Goal: Transaction & Acquisition: Purchase product/service

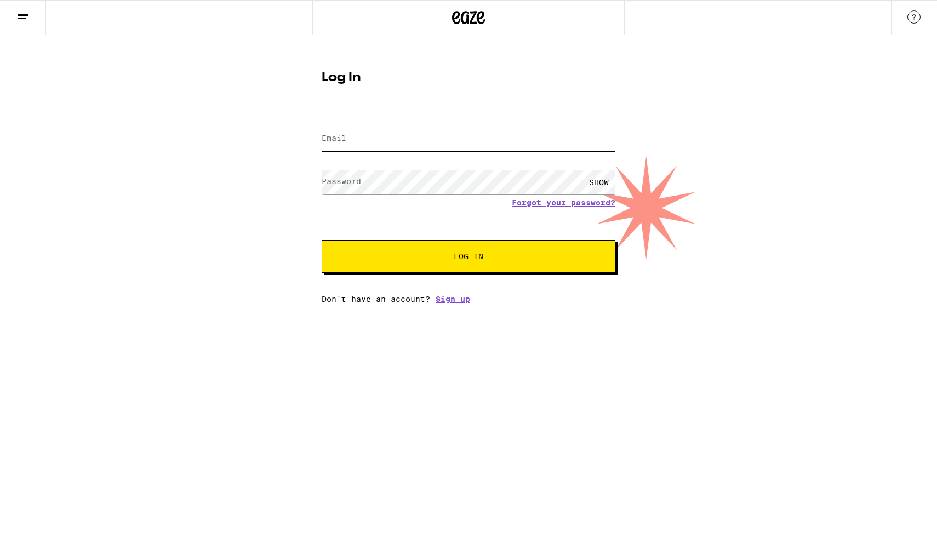
click at [441, 144] on input "Email" at bounding box center [469, 139] width 294 height 25
type input "[EMAIL_ADDRESS][DOMAIN_NAME]"
click at [322, 240] on button "Log In" at bounding box center [469, 256] width 294 height 33
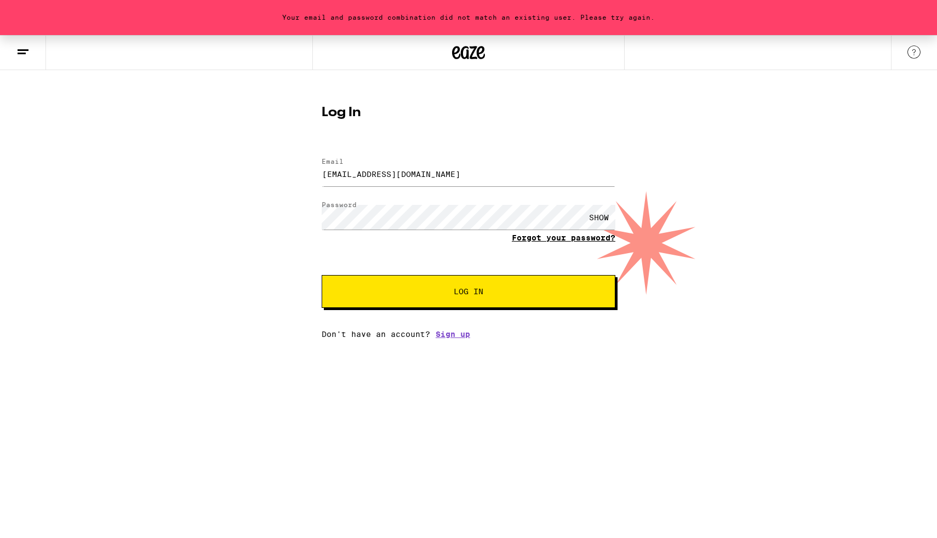
click at [532, 235] on link "Forgot your password?" at bounding box center [564, 237] width 104 height 9
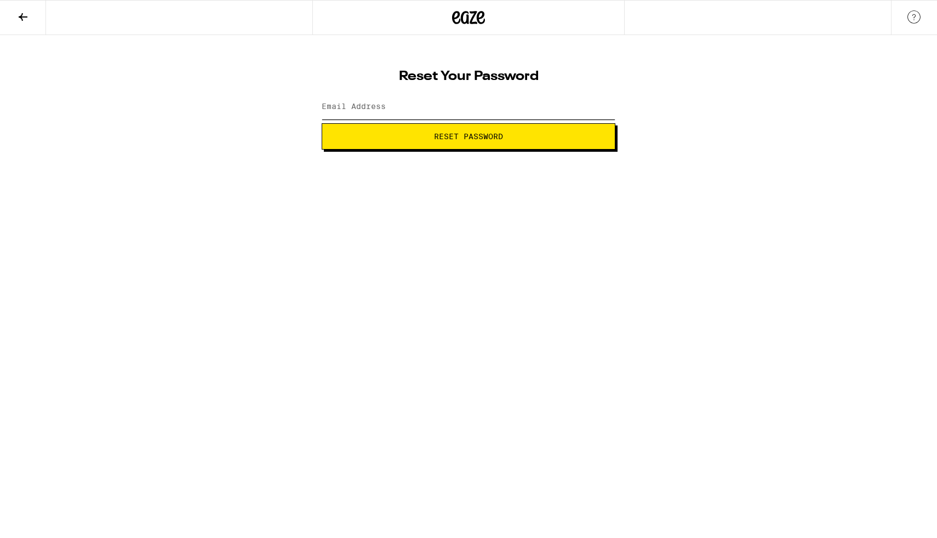
click at [499, 113] on input "Email Address" at bounding box center [469, 107] width 294 height 25
type input "[EMAIL_ADDRESS][DOMAIN_NAME]"
click at [459, 135] on span "Reset Password" at bounding box center [468, 137] width 69 height 8
click at [322, 123] on button "Submit" at bounding box center [469, 136] width 294 height 26
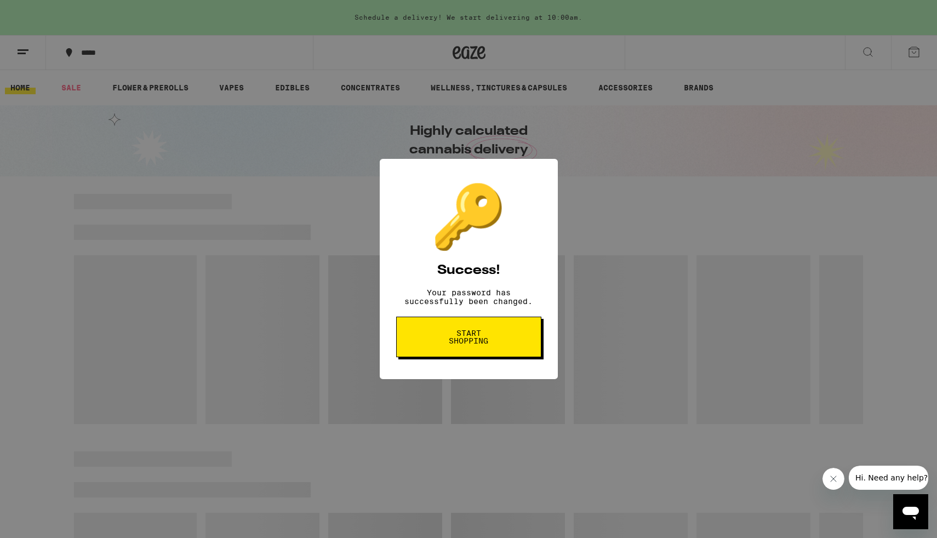
click at [522, 353] on button "Start shopping" at bounding box center [468, 337] width 145 height 41
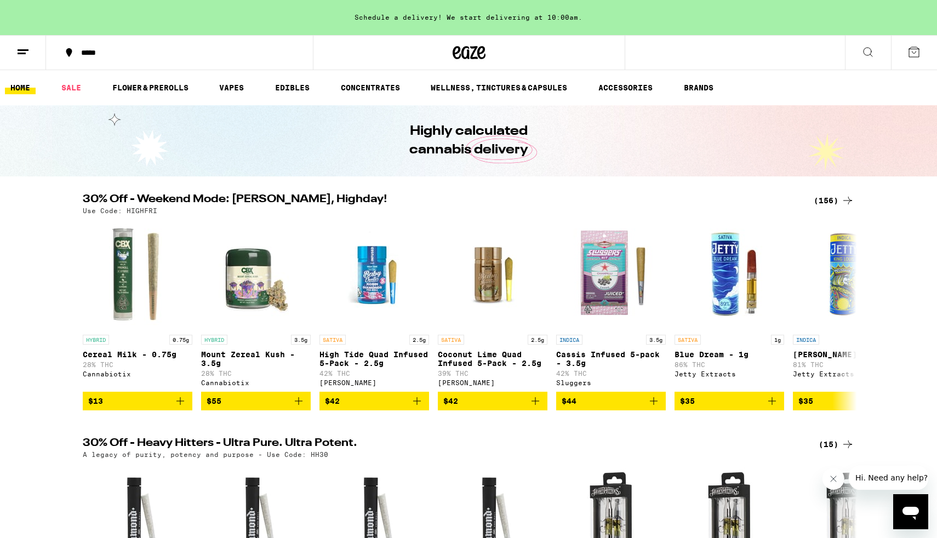
click at [874, 52] on button at bounding box center [868, 53] width 46 height 35
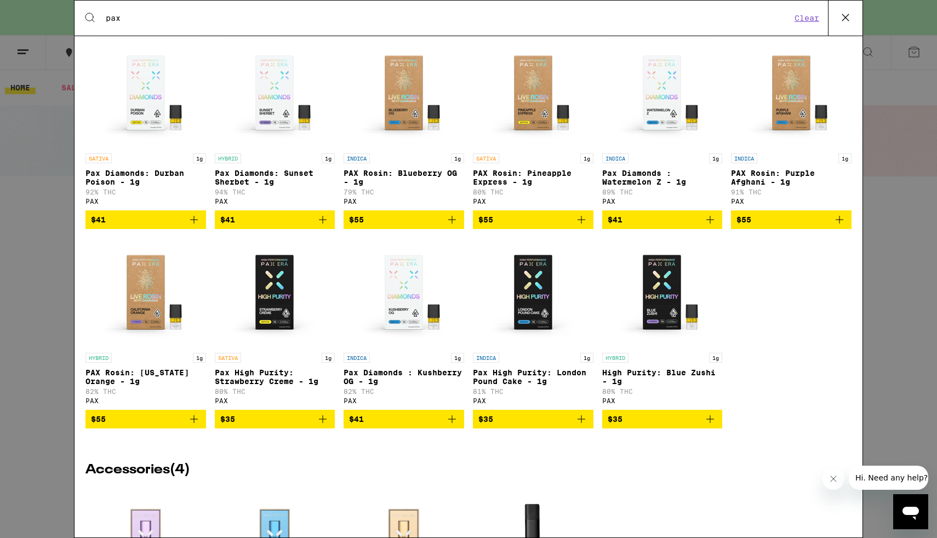
scroll to position [189, 0]
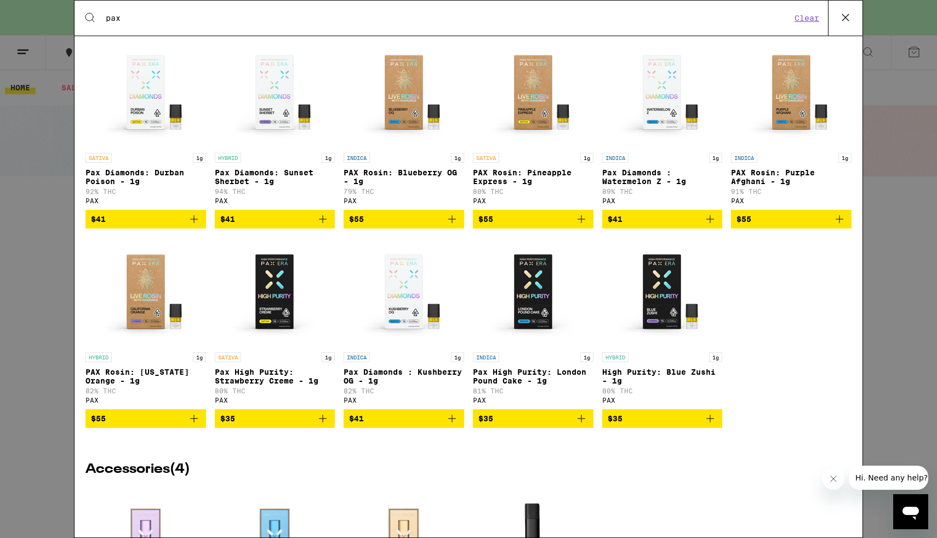
type input "pax"
click at [843, 226] on icon "Add to bag" at bounding box center [839, 219] width 13 height 13
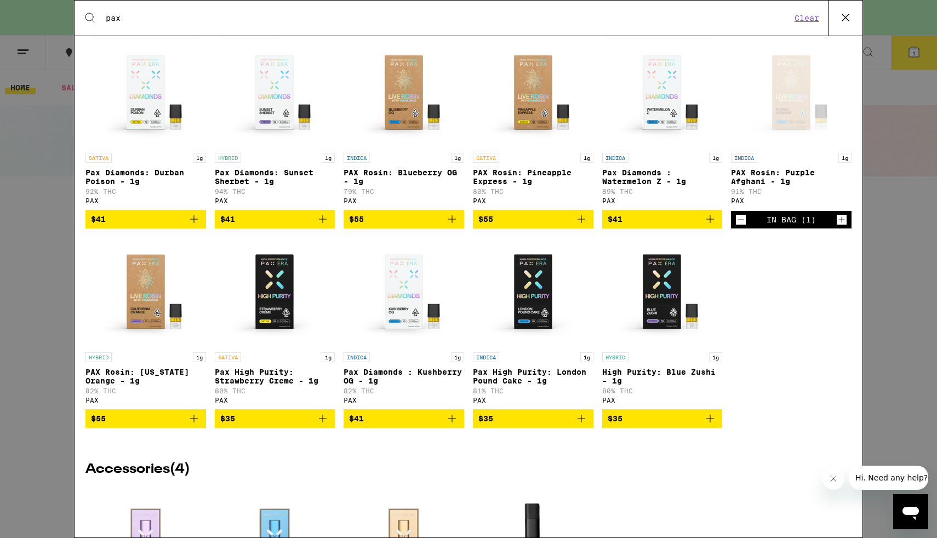
click at [145, 425] on span "$55" at bounding box center [146, 418] width 110 height 13
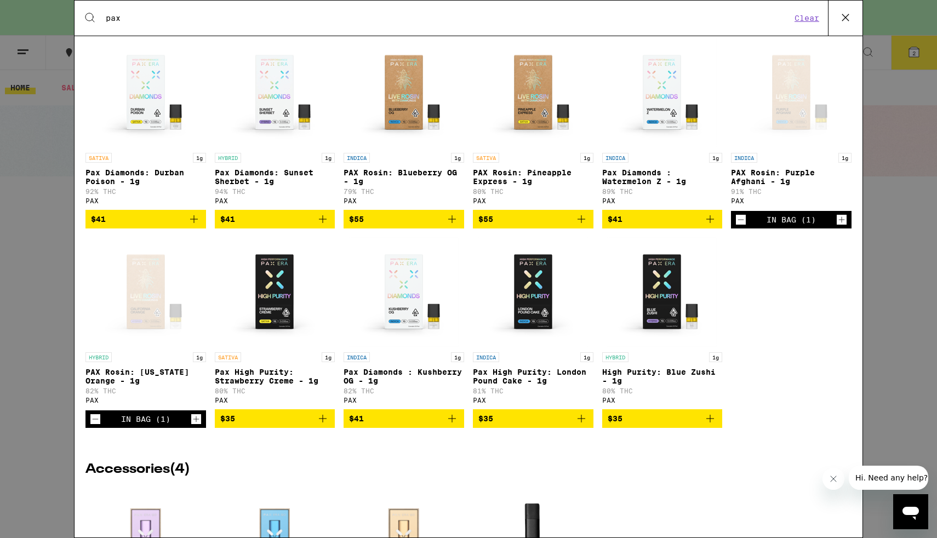
click at [852, 24] on icon at bounding box center [845, 17] width 16 height 16
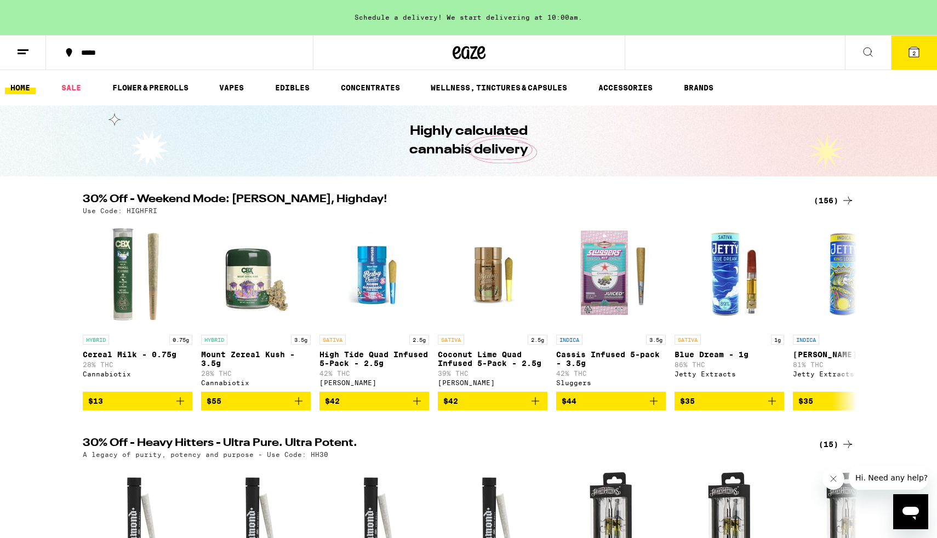
click at [903, 51] on button "2" at bounding box center [914, 53] width 46 height 34
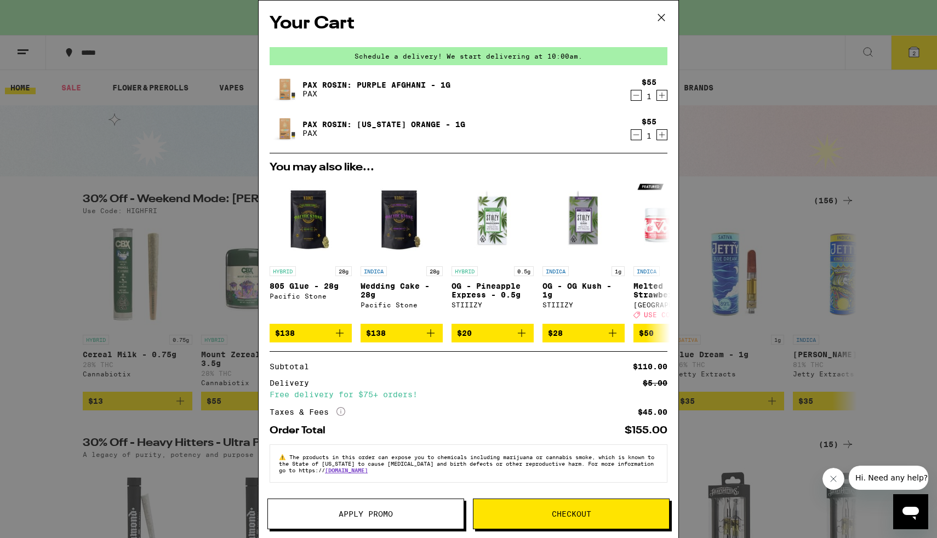
scroll to position [5, 0]
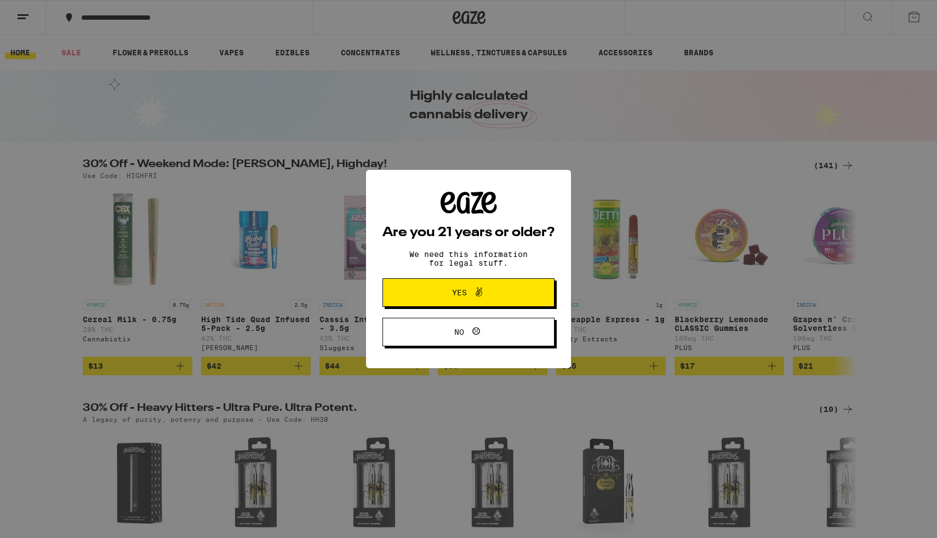
click at [420, 289] on button "Yes" at bounding box center [468, 292] width 172 height 28
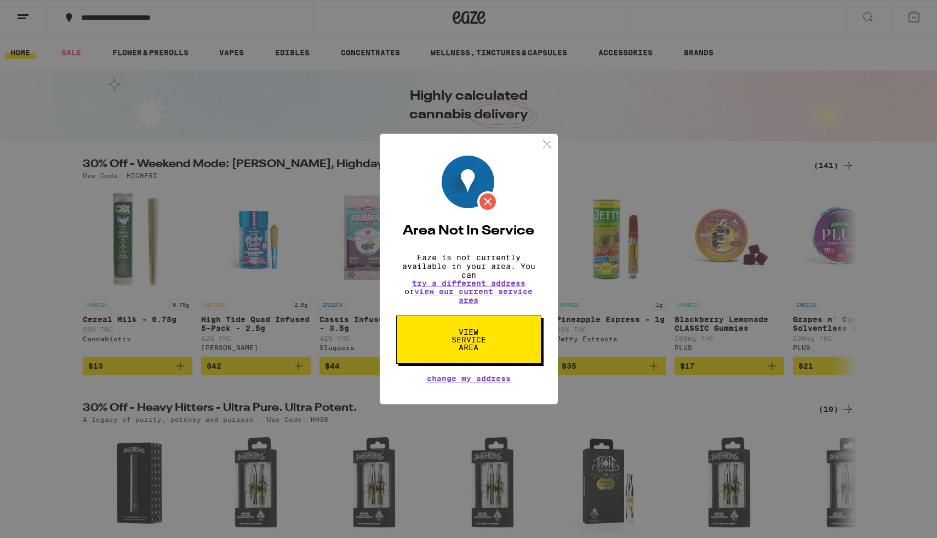
click at [442, 382] on span "Change My Address" at bounding box center [469, 379] width 84 height 8
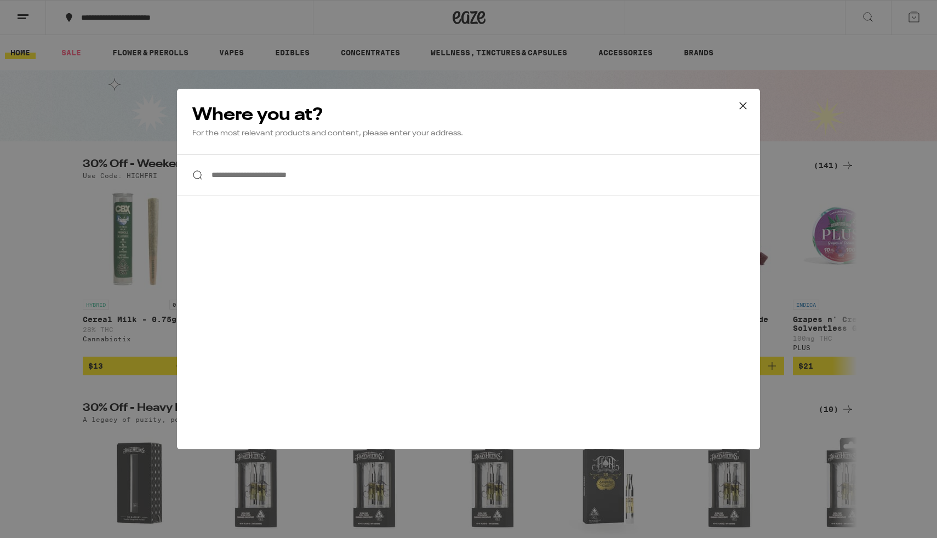
click at [379, 184] on input "**********" at bounding box center [468, 175] width 583 height 42
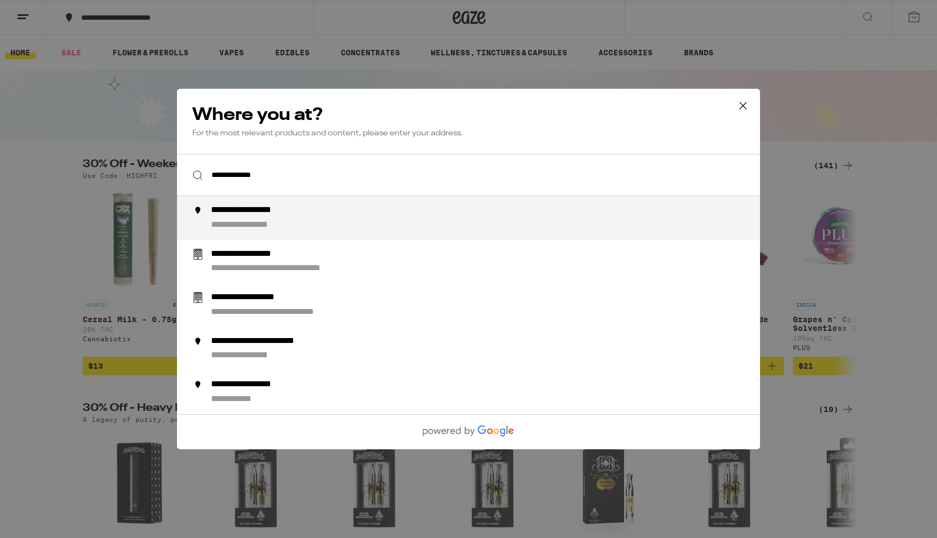
click at [324, 216] on div "**********" at bounding box center [490, 218] width 559 height 26
type input "**********"
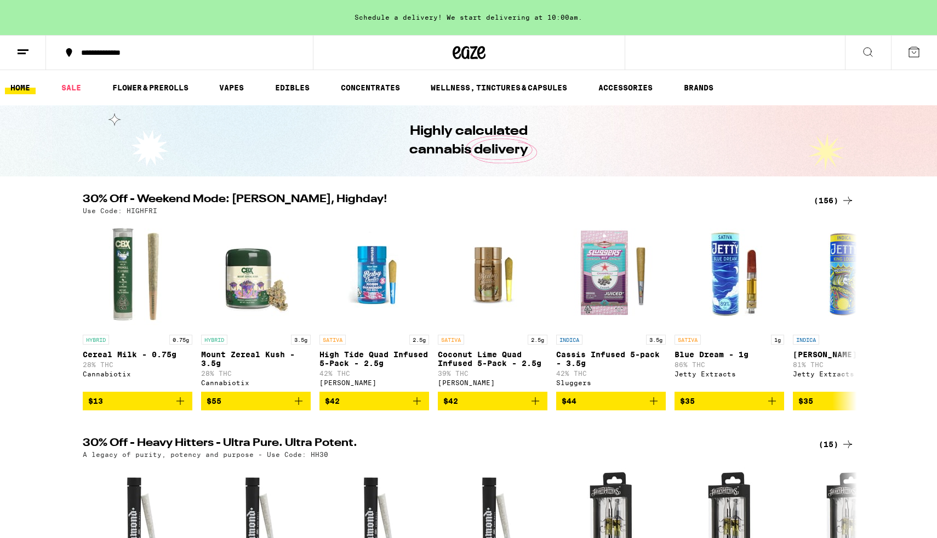
click at [866, 58] on button at bounding box center [868, 53] width 46 height 35
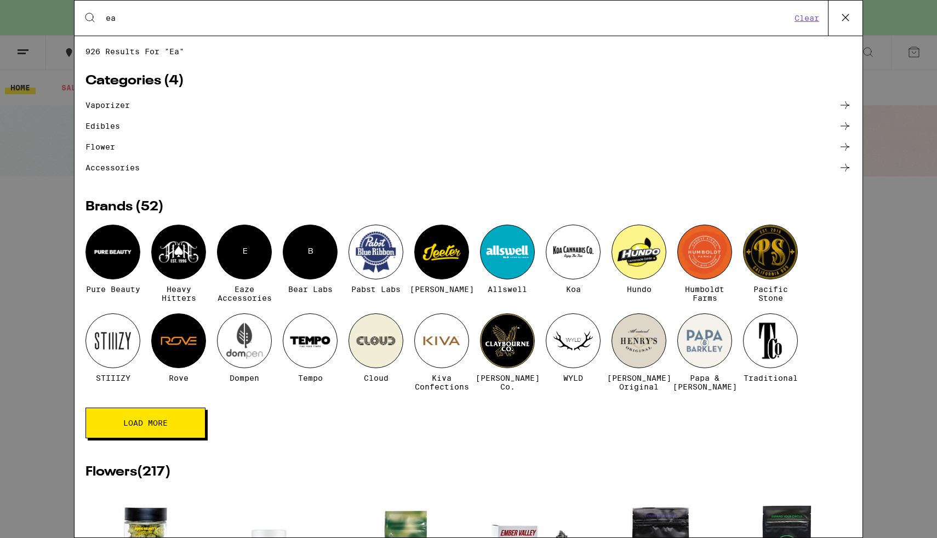
type input "e"
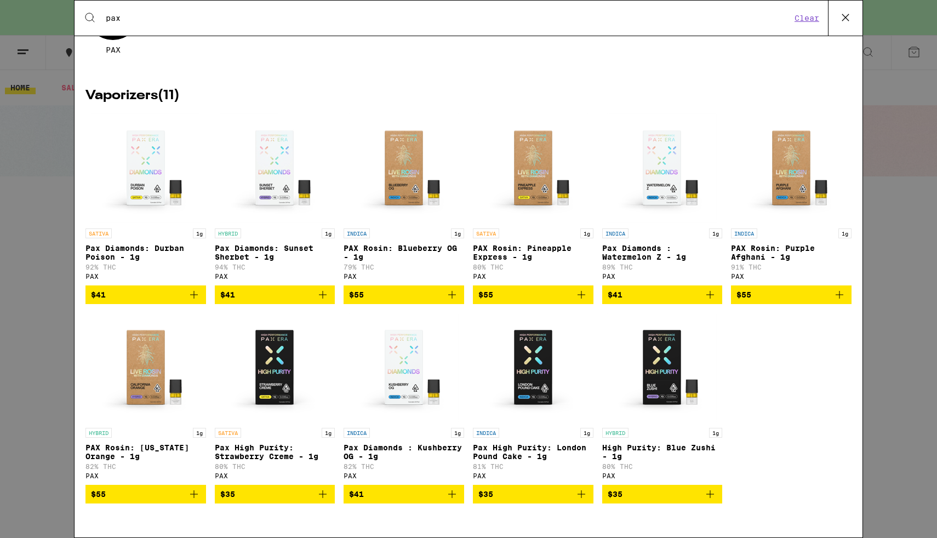
scroll to position [129, 0]
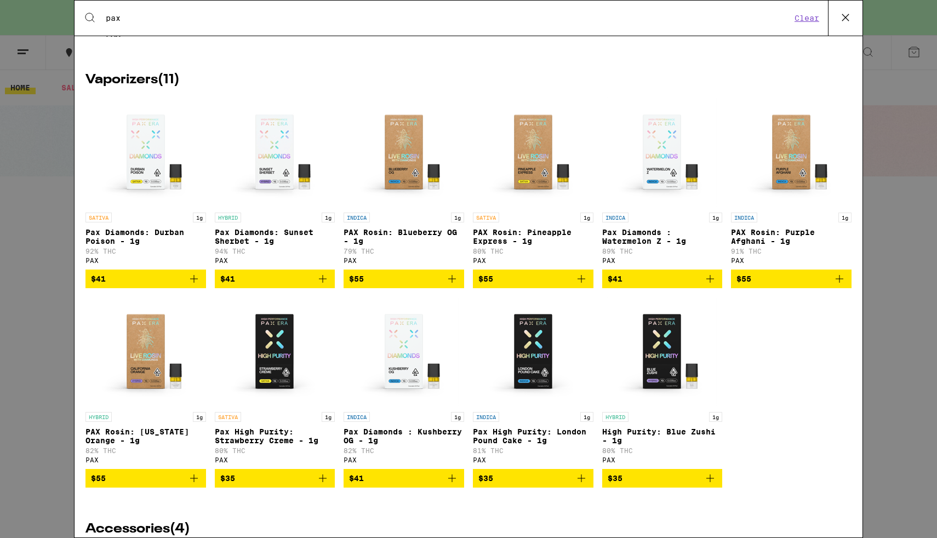
type input "pax"
click at [750, 283] on span "$55" at bounding box center [743, 278] width 15 height 9
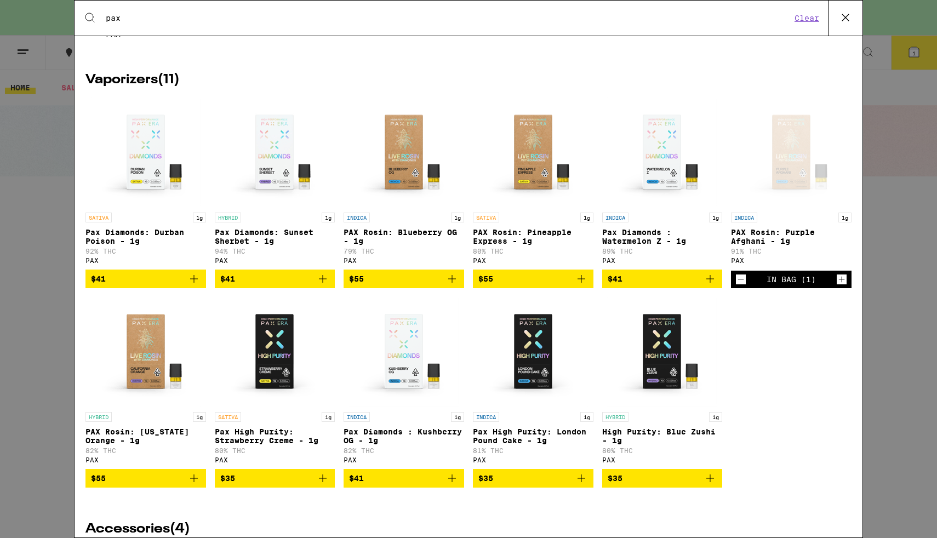
click at [179, 485] on span "$55" at bounding box center [146, 478] width 110 height 13
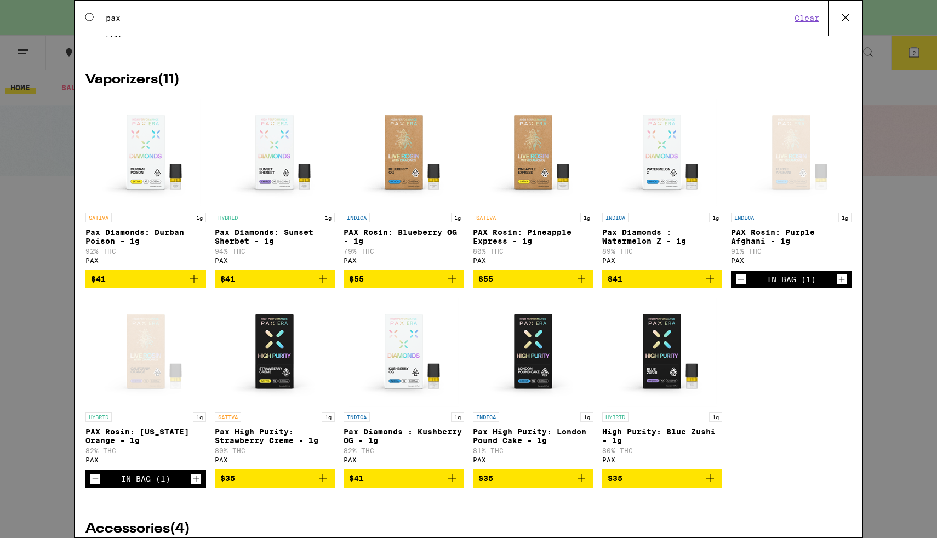
click at [846, 20] on icon at bounding box center [845, 17] width 16 height 16
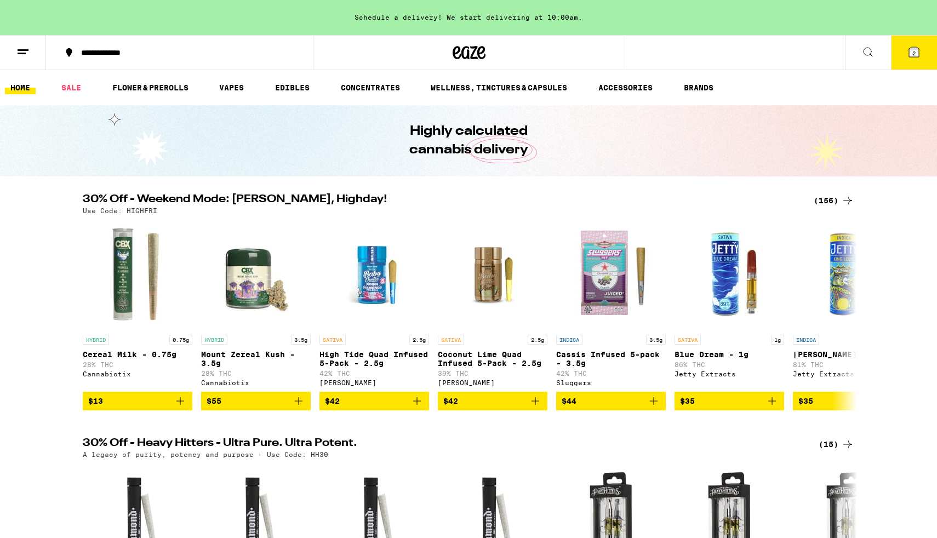
click at [918, 50] on icon at bounding box center [914, 52] width 10 height 10
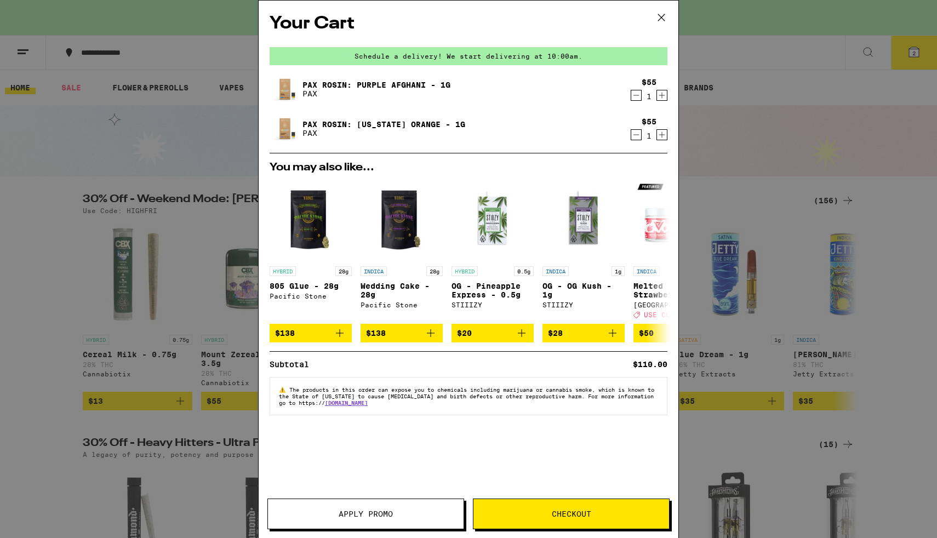
click at [560, 523] on button "Checkout" at bounding box center [571, 514] width 197 height 31
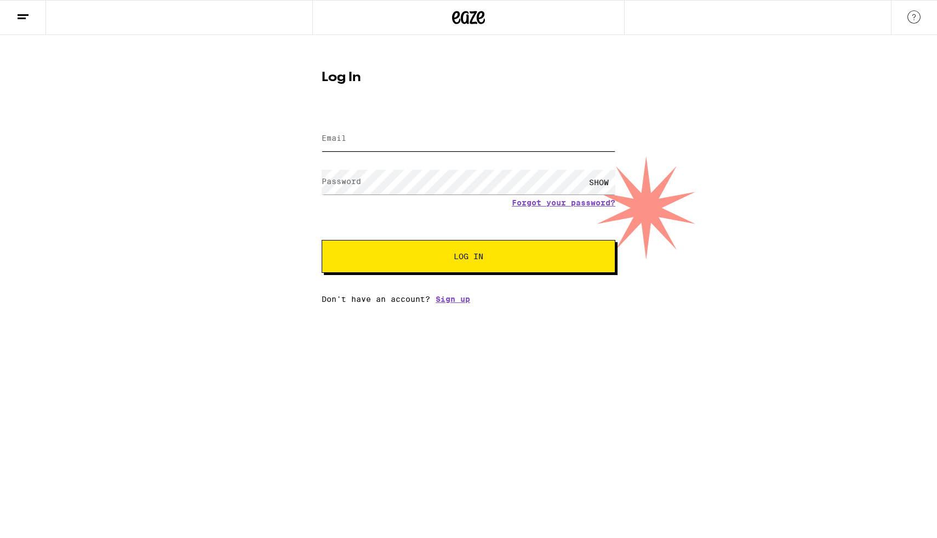
click at [517, 149] on input "Email" at bounding box center [469, 139] width 294 height 25
click at [454, 145] on input "Email" at bounding box center [469, 139] width 294 height 25
type input "[EMAIL_ADDRESS][DOMAIN_NAME]"
click at [322, 240] on button "Log In" at bounding box center [469, 256] width 294 height 33
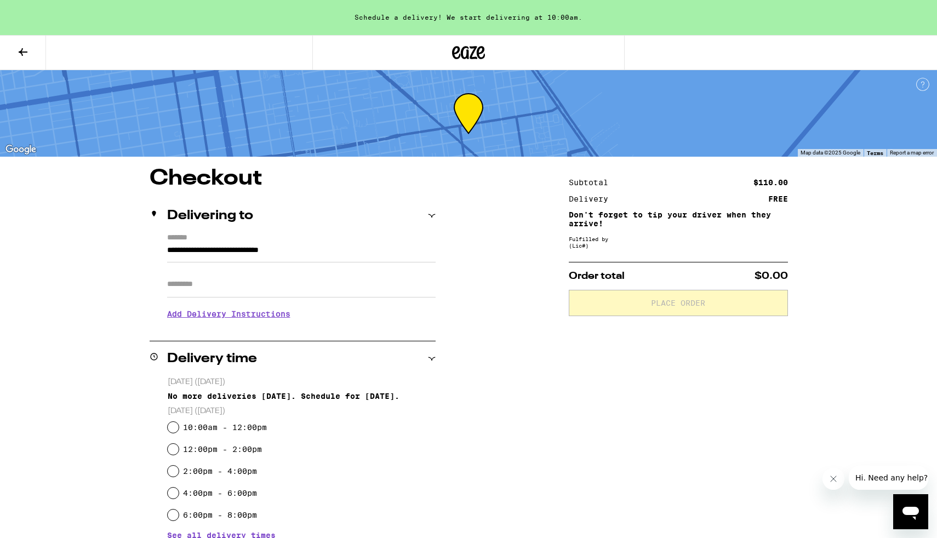
click at [252, 288] on input "Apt/Suite" at bounding box center [301, 284] width 268 height 26
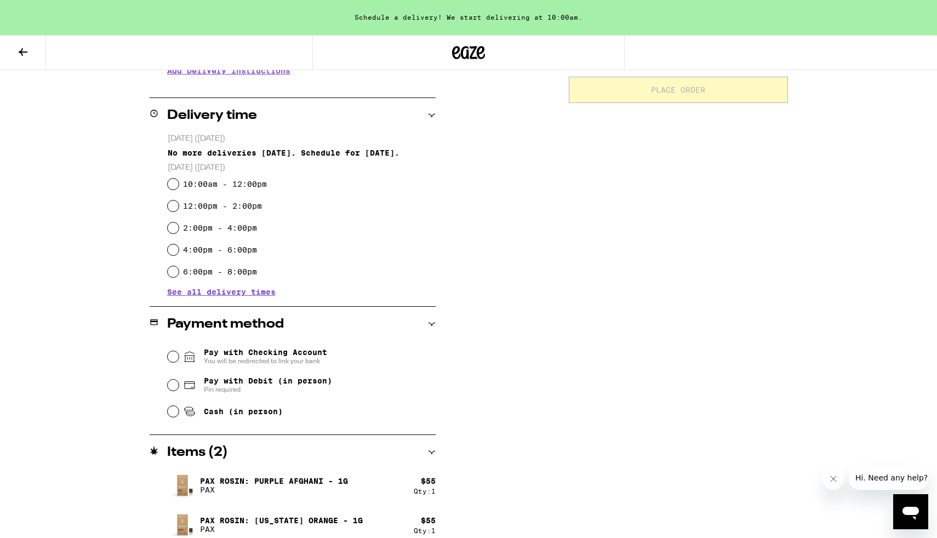
scroll to position [243, 0]
click at [211, 186] on label "10:00am - 12:00pm" at bounding box center [225, 184] width 84 height 9
click at [179, 186] on input "10:00am - 12:00pm" at bounding box center [173, 184] width 11 height 11
radio input "true"
click at [177, 415] on input "Cash (in person)" at bounding box center [173, 412] width 11 height 11
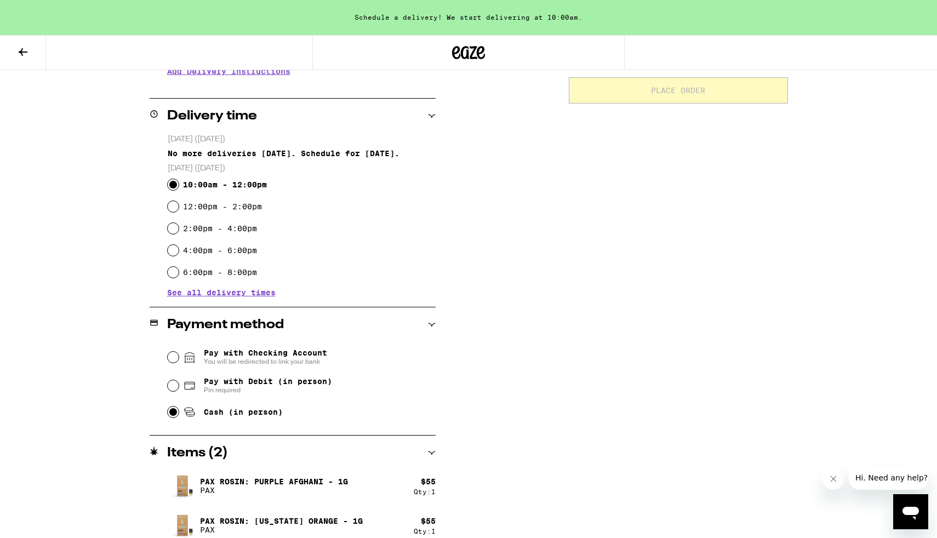
radio input "true"
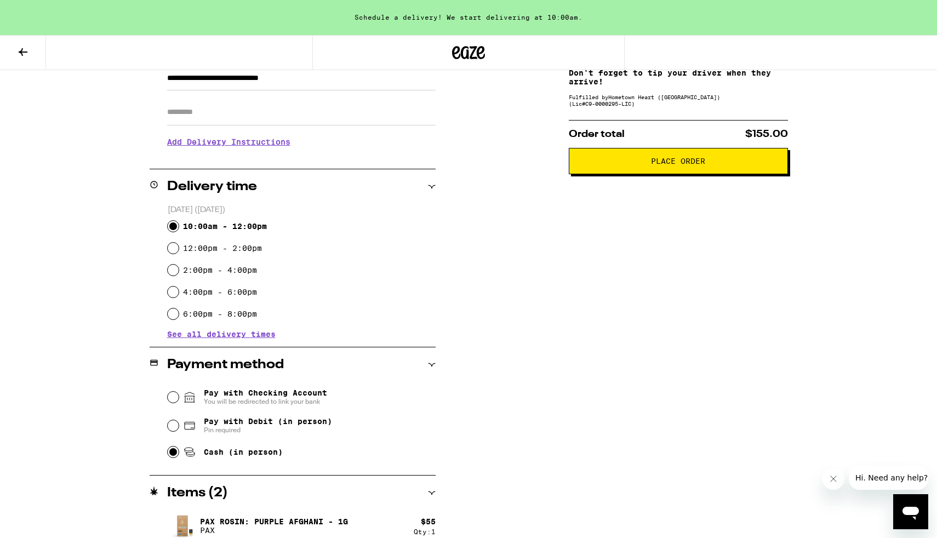
scroll to position [173, 0]
click at [236, 335] on span "See all delivery times" at bounding box center [221, 334] width 108 height 8
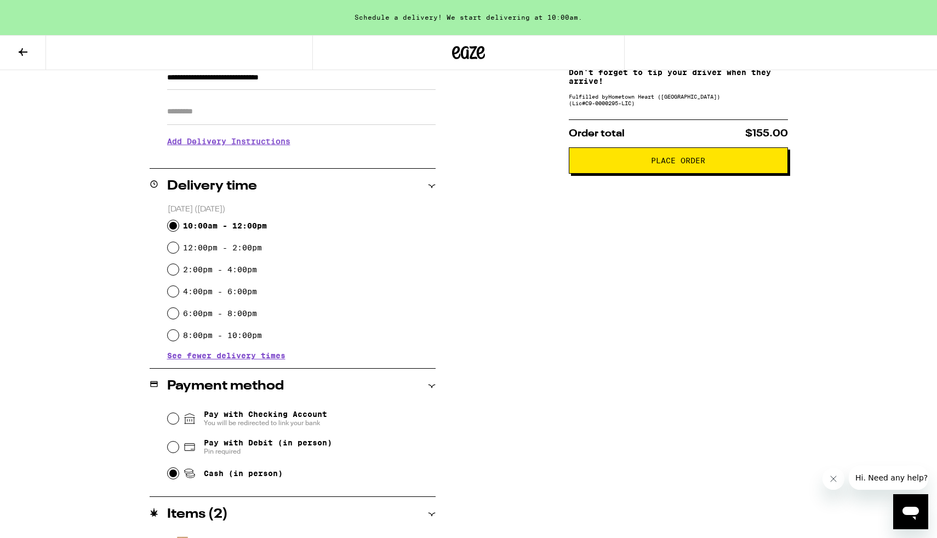
scroll to position [246, 0]
